Goal: Find specific page/section: Locate a particular part of the current website

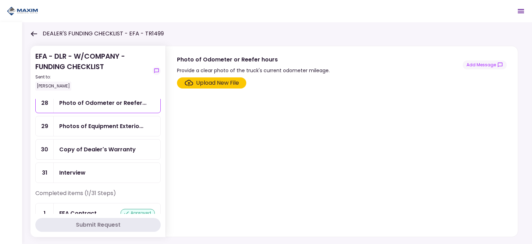
scroll to position [624, 0]
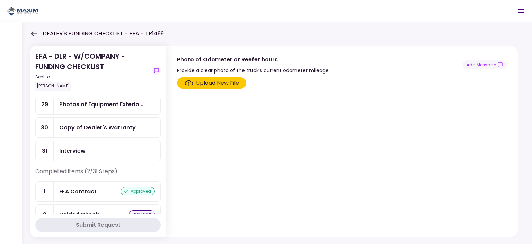
scroll to position [624, 0]
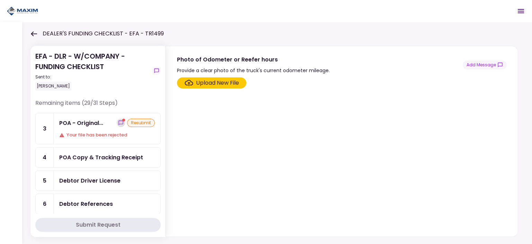
click at [118, 123] on icon "show-messages" at bounding box center [121, 123] width 6 height 6
